Goal: Find specific page/section: Find specific page/section

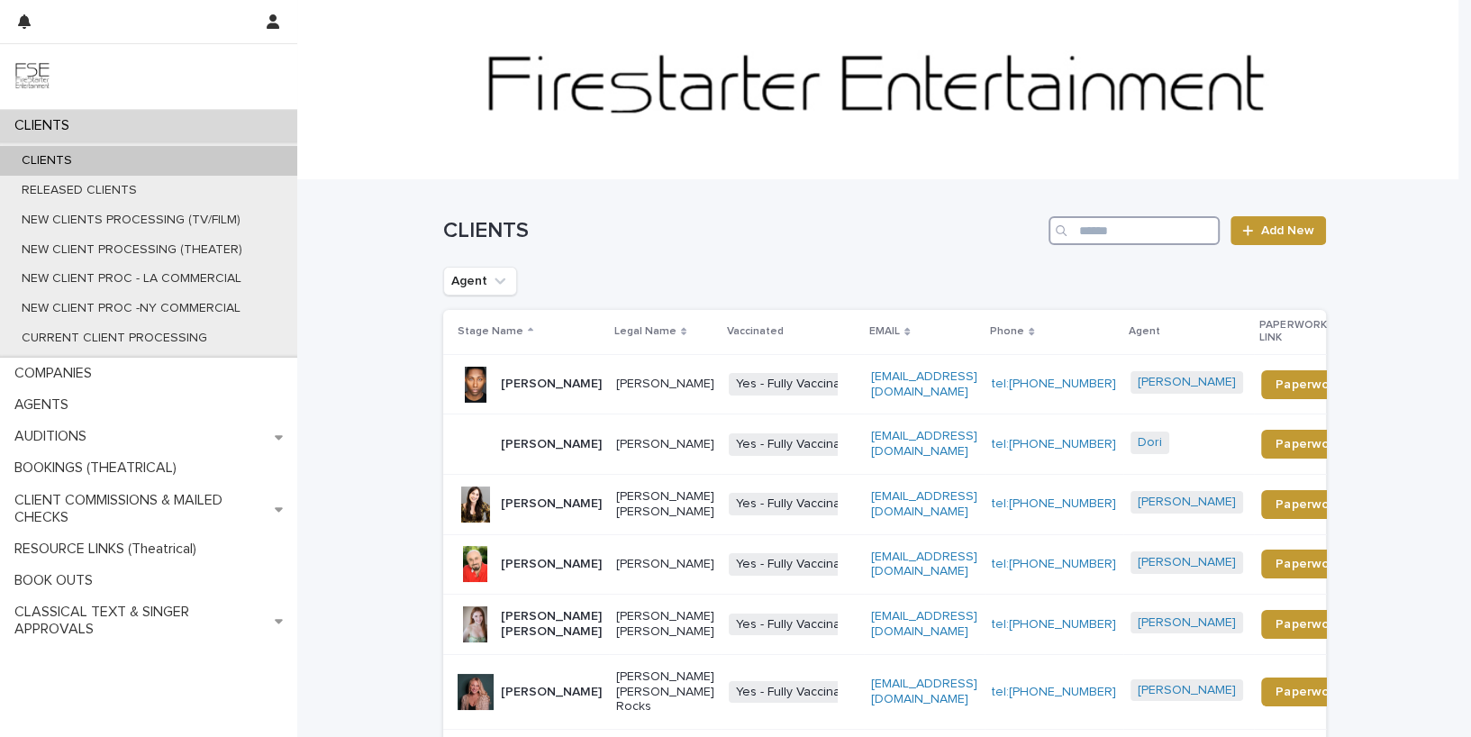
click at [1114, 237] on input "Search" at bounding box center [1134, 230] width 171 height 29
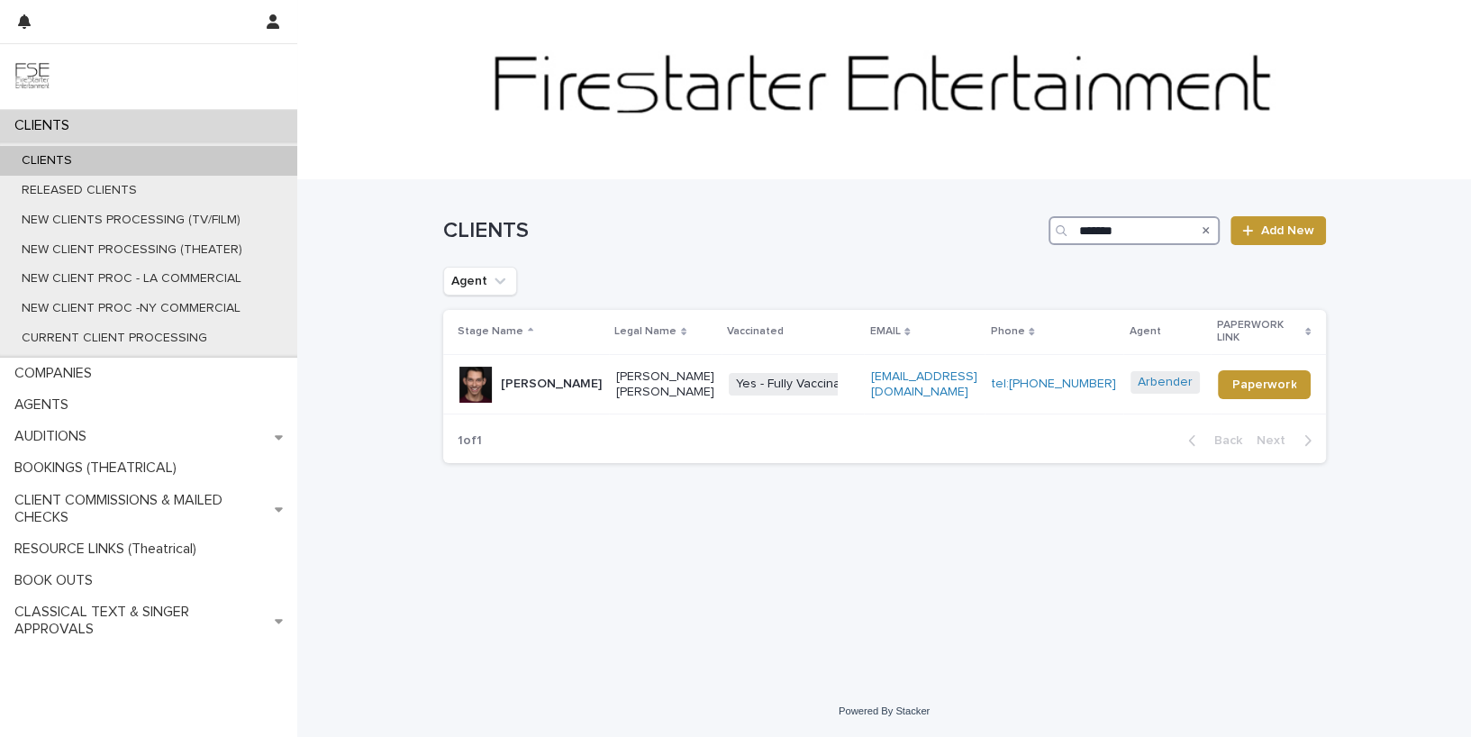
click at [1123, 238] on input "*******" at bounding box center [1134, 230] width 171 height 29
type input "*******"
click at [524, 390] on p "[PERSON_NAME]" at bounding box center [551, 384] width 101 height 15
